Goal: Information Seeking & Learning: Learn about a topic

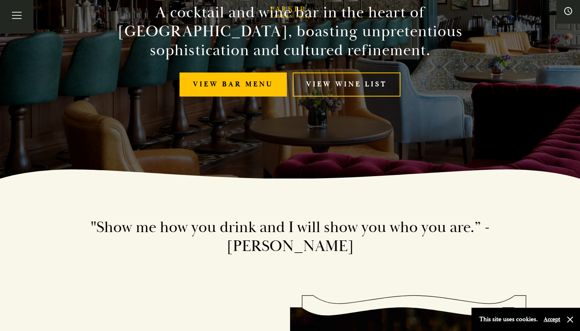
scroll to position [159, 0]
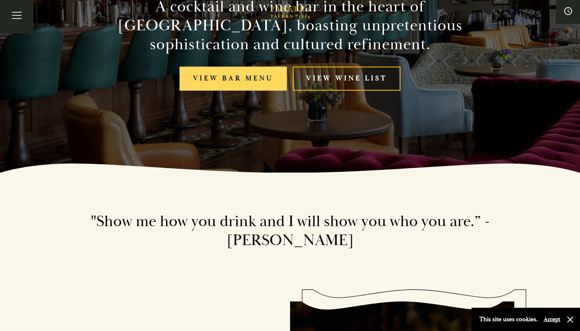
click at [224, 80] on link "View bar menu" at bounding box center [233, 79] width 107 height 24
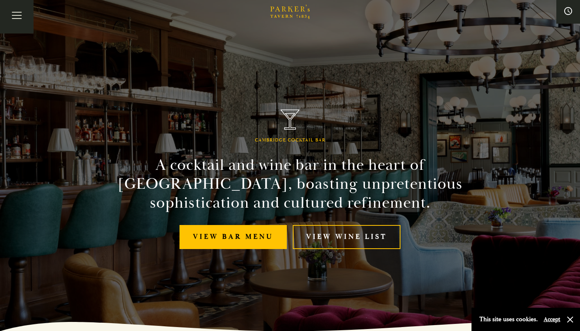
scroll to position [0, 0]
click at [241, 135] on div "Cambridge Cocktail Bar A cocktail and wine bar in the heart of Cambridge, boast…" at bounding box center [289, 165] width 473 height 331
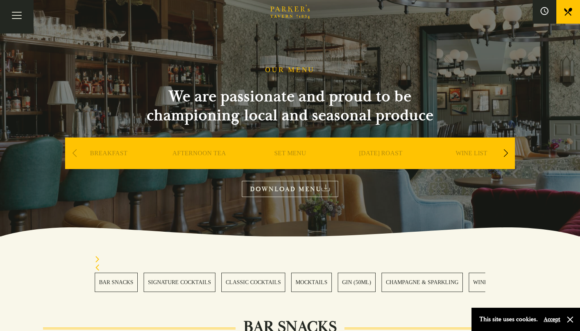
click at [108, 152] on link "BREAKFAST" at bounding box center [108, 166] width 37 height 32
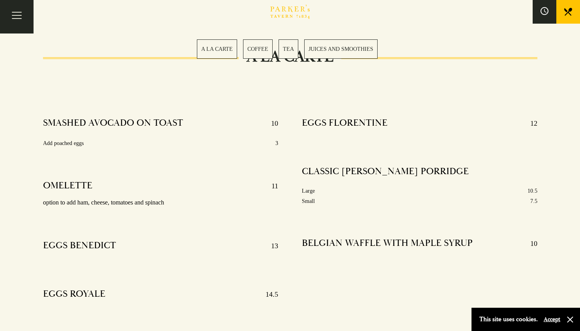
scroll to position [253, 0]
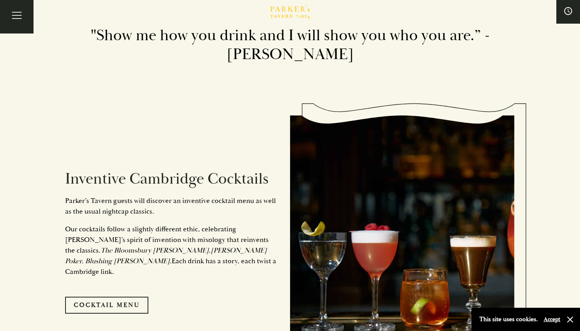
scroll to position [371, 0]
